Goal: Information Seeking & Learning: Learn about a topic

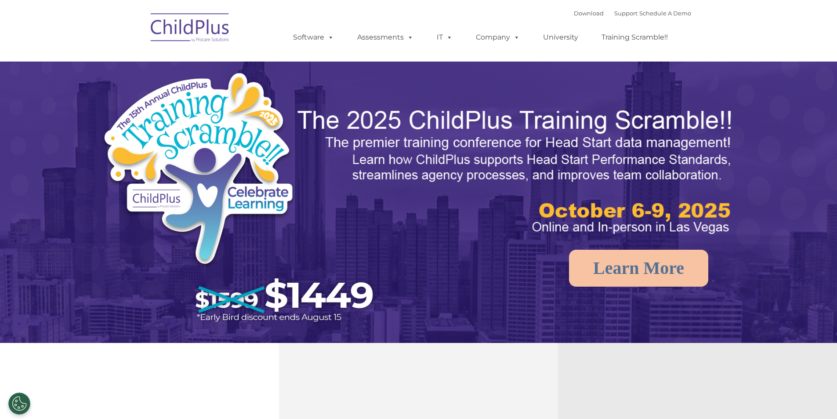
select select "MEDIUM"
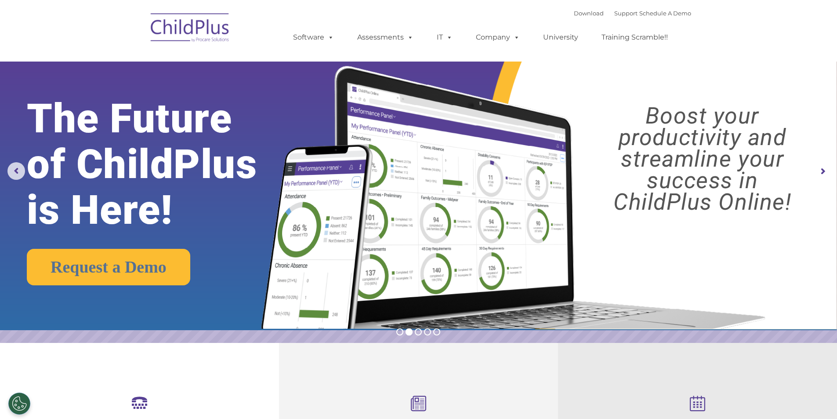
click at [224, 40] on img at bounding box center [190, 29] width 88 height 44
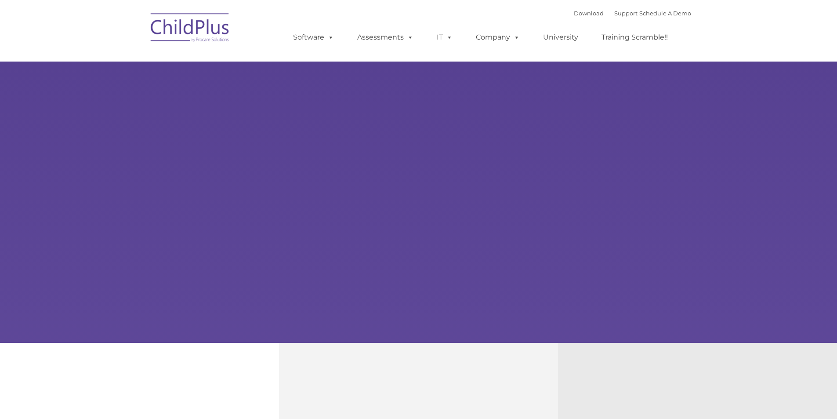
type input ""
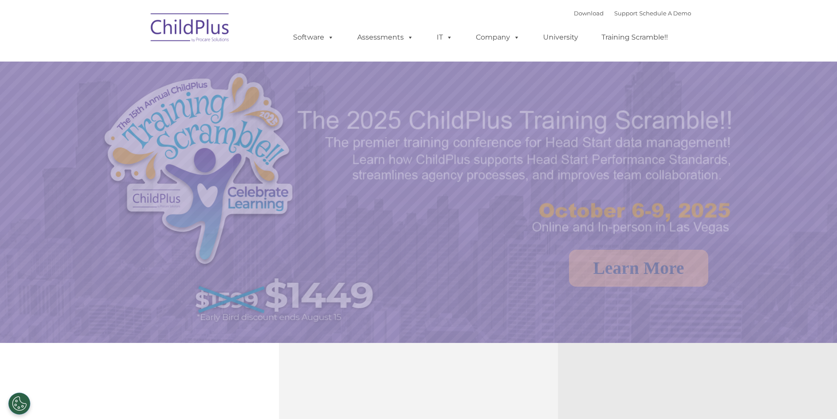
select select "MEDIUM"
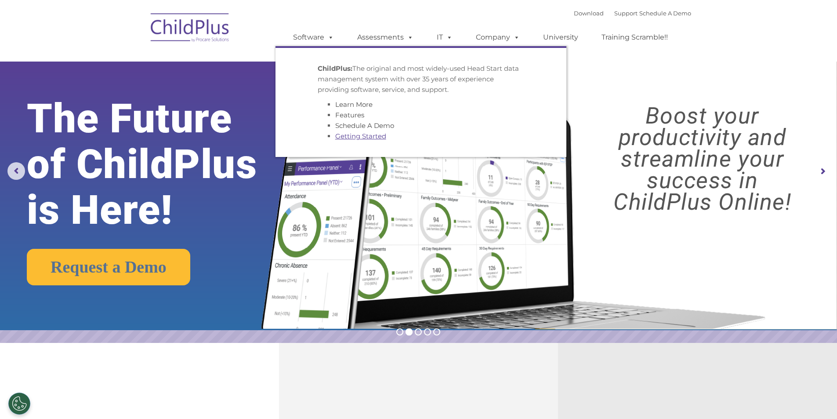
click at [355, 140] on link "Getting Started" at bounding box center [360, 136] width 51 height 8
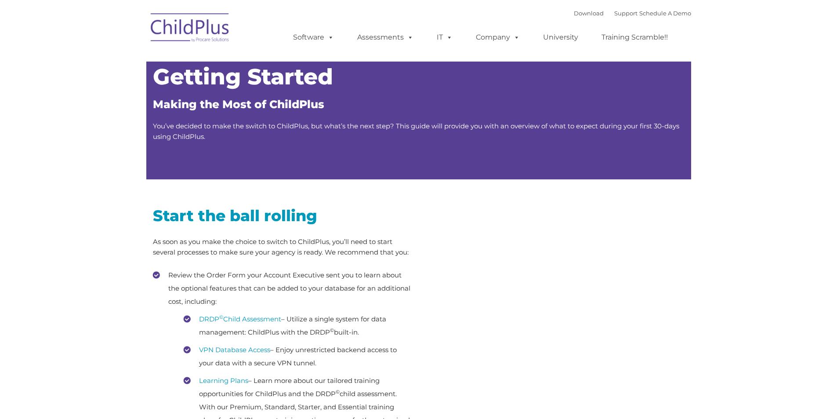
type input ""
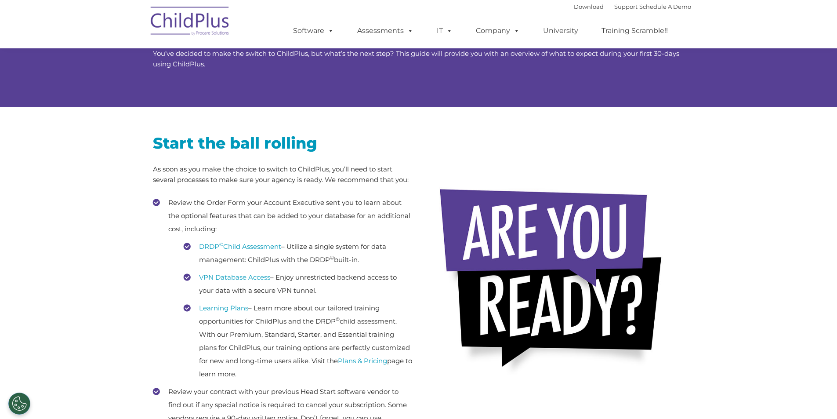
scroll to position [88, 0]
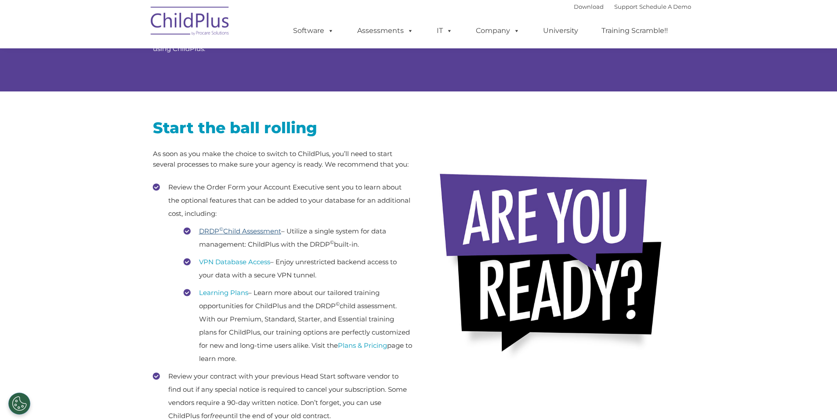
click at [259, 232] on link "DRDP © Child Assessment" at bounding box center [240, 231] width 82 height 8
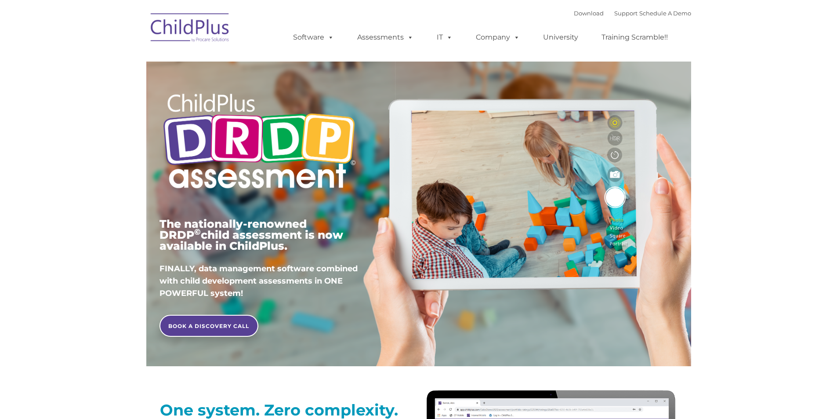
type input ""
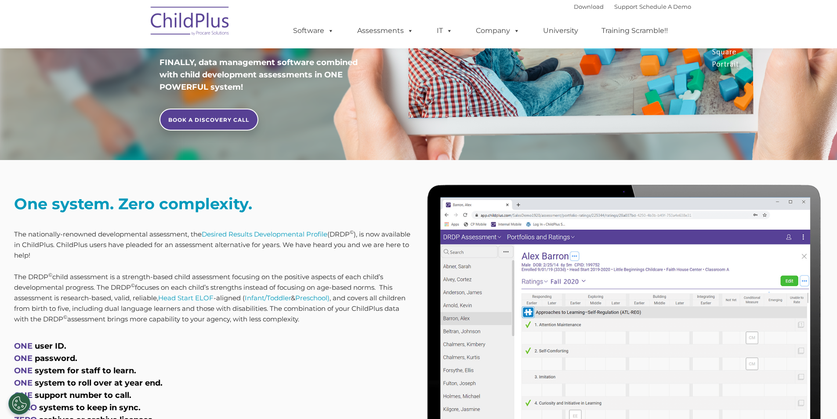
scroll to position [220, 0]
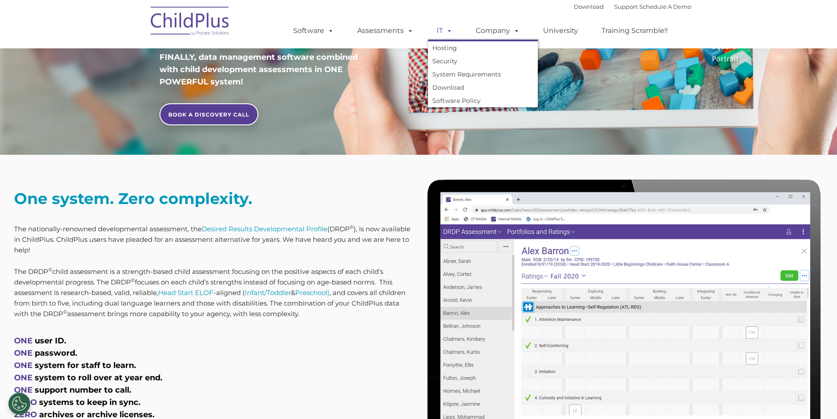
click at [451, 31] on span at bounding box center [448, 30] width 10 height 8
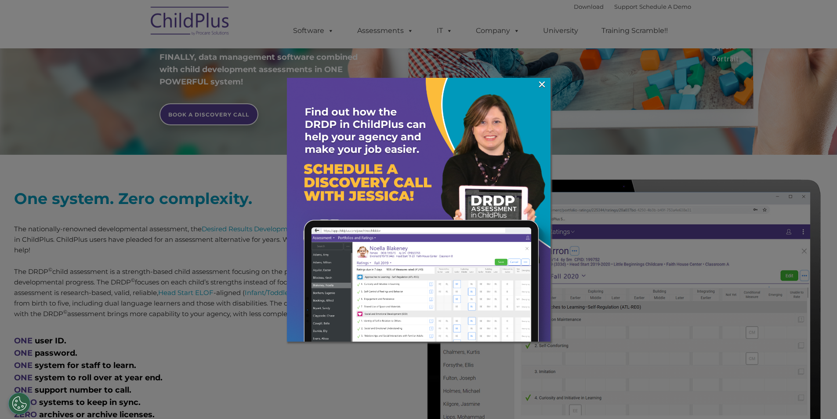
click at [409, 32] on div at bounding box center [418, 209] width 837 height 419
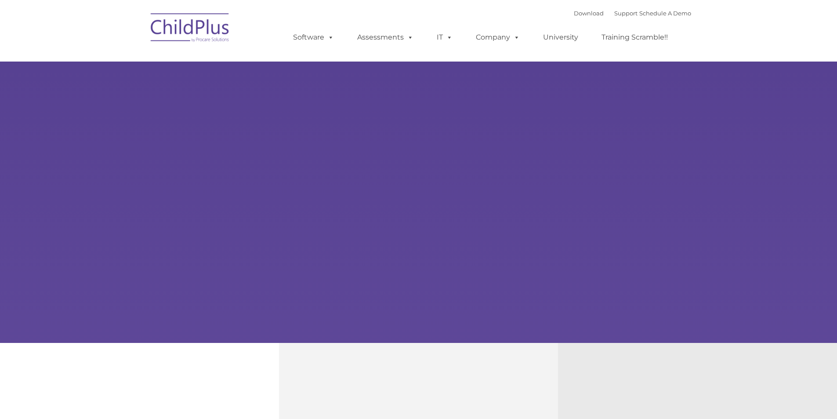
type input ""
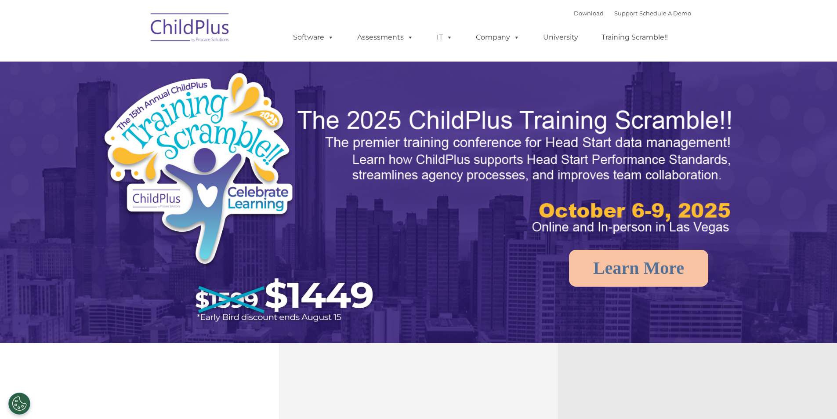
select select "MEDIUM"
click at [589, 15] on link "Download" at bounding box center [589, 13] width 30 height 7
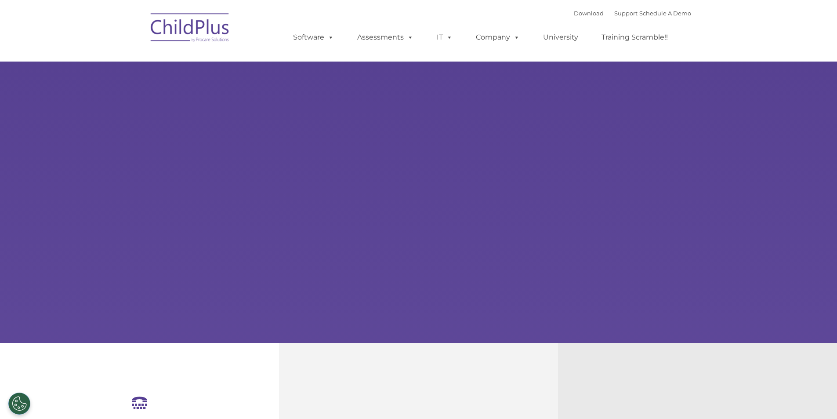
select select "MEDIUM"
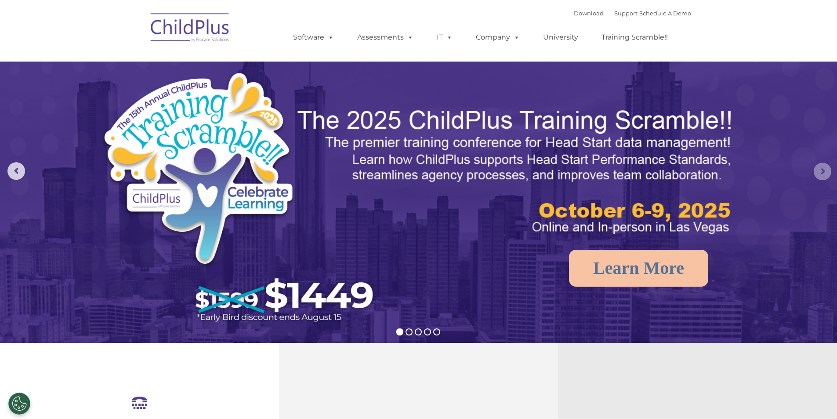
click at [821, 166] on rs-arrow at bounding box center [823, 172] width 18 height 18
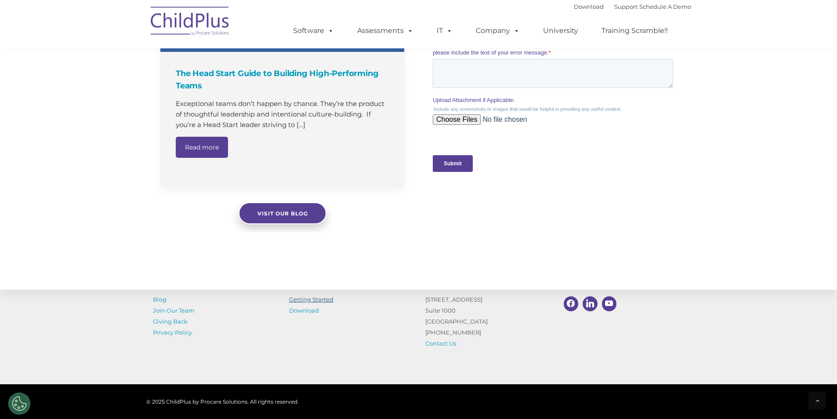
scroll to position [878, 0]
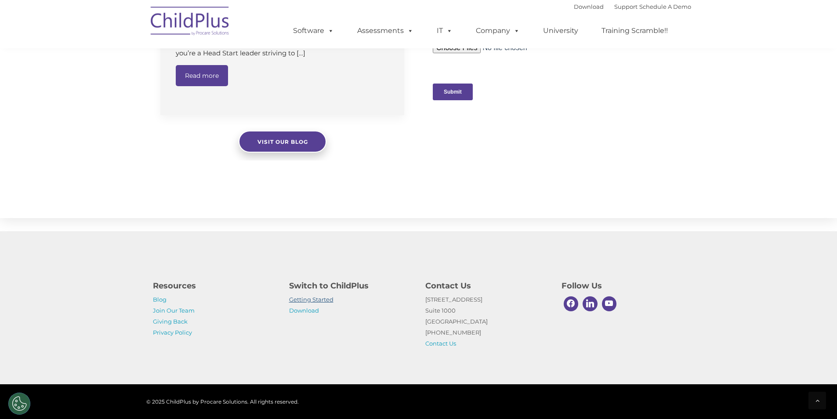
click at [297, 300] on link "Getting Started" at bounding box center [311, 299] width 44 height 7
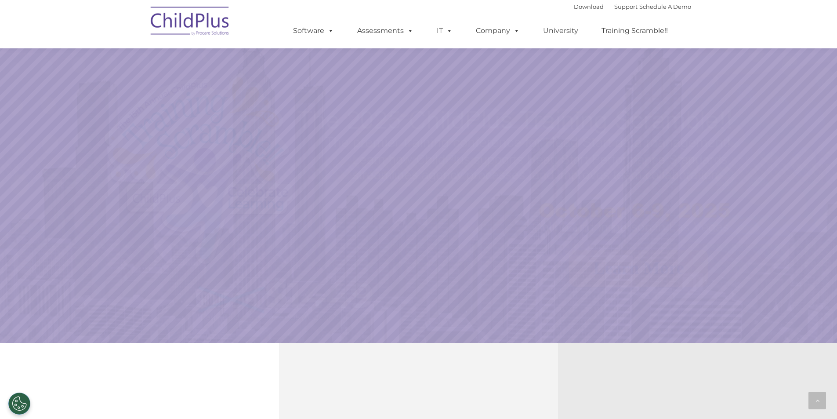
scroll to position [877, 0]
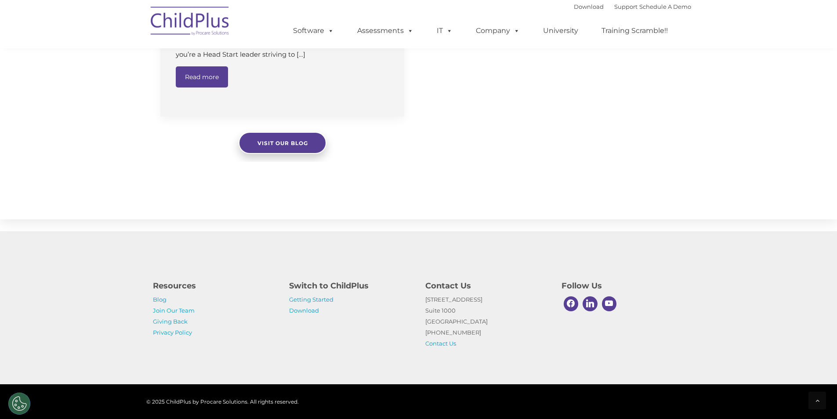
select select "MEDIUM"
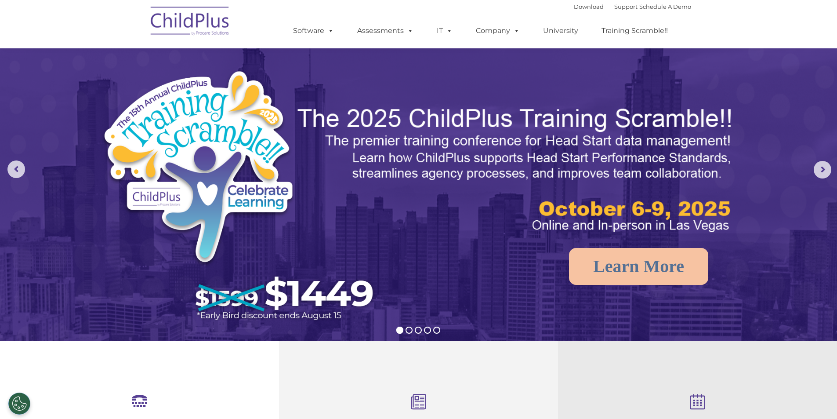
scroll to position [0, 0]
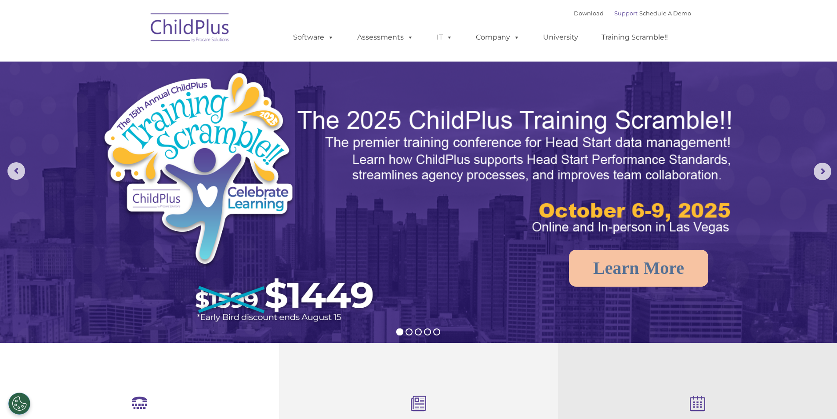
click at [614, 11] on link "Support" at bounding box center [625, 13] width 23 height 7
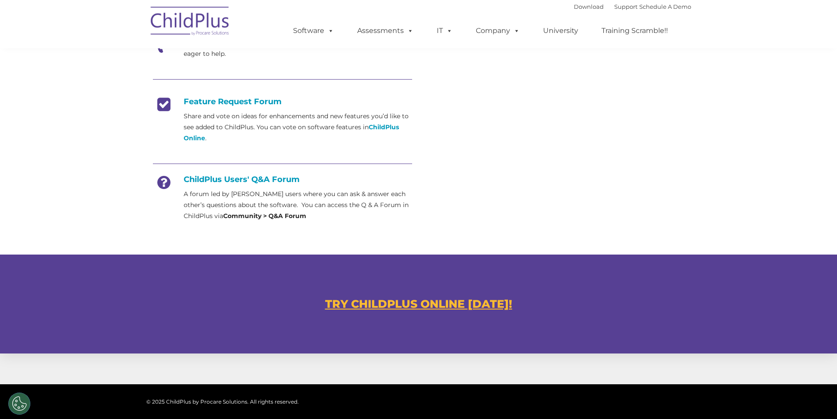
scroll to position [330, 0]
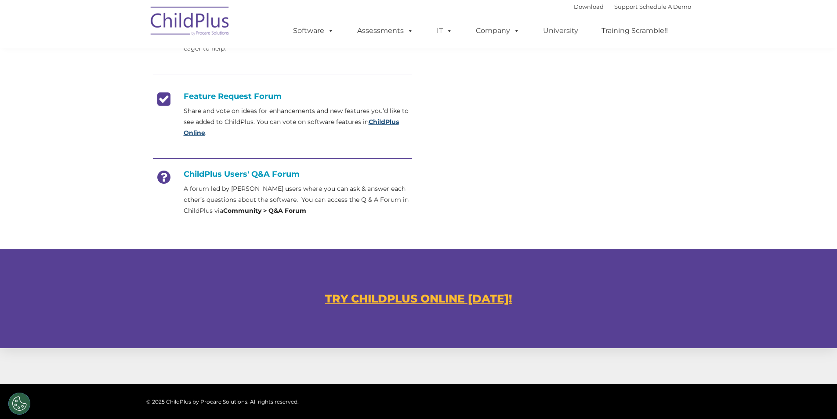
click at [388, 122] on strong "ChildPlus Online" at bounding box center [291, 127] width 215 height 19
